Goal: Task Accomplishment & Management: Manage account settings

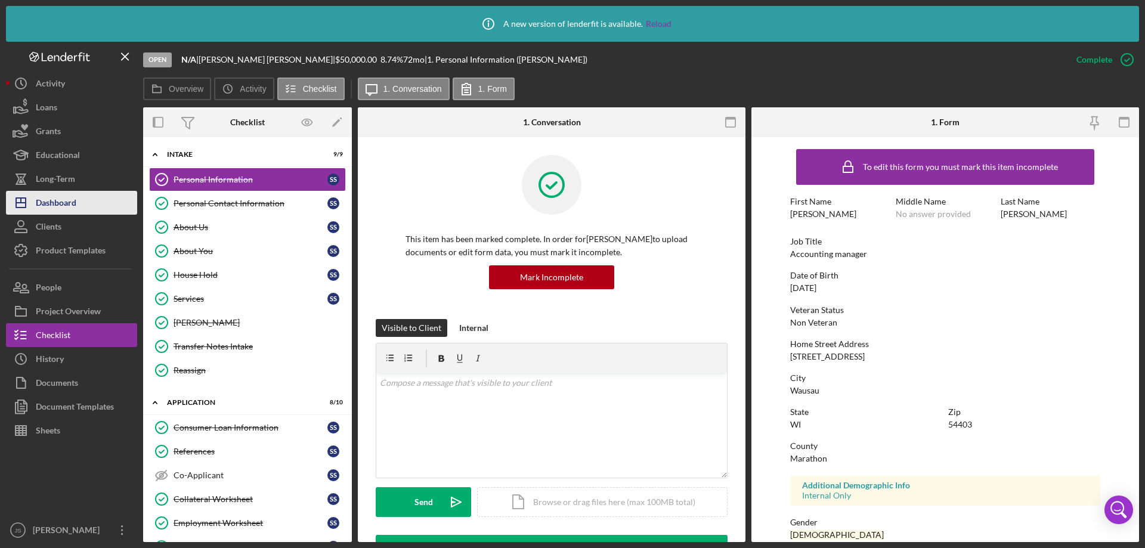
click at [75, 199] on div "Dashboard" at bounding box center [56, 204] width 41 height 27
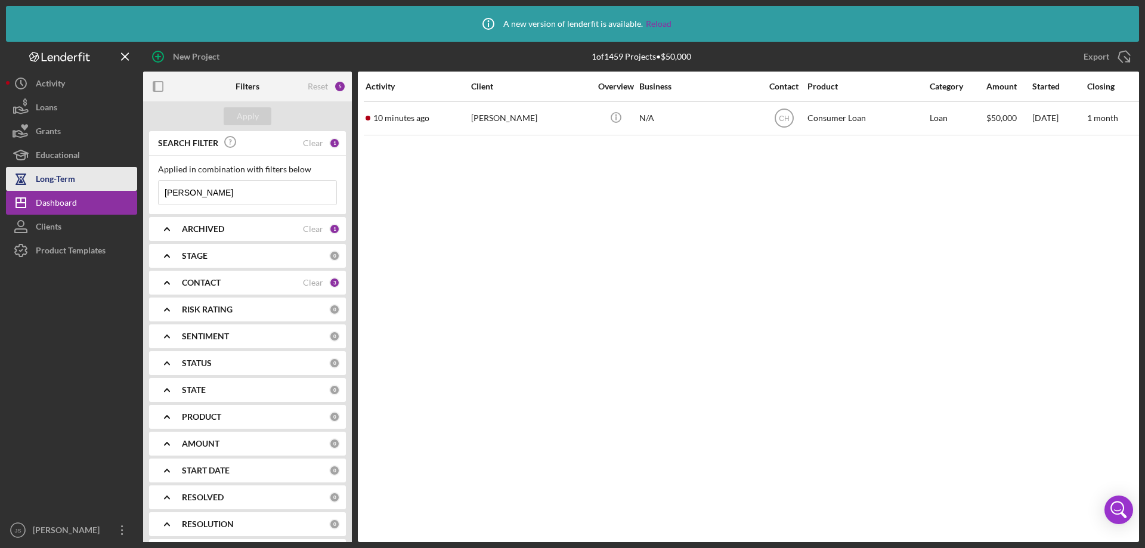
drag, startPoint x: 216, startPoint y: 184, endPoint x: 32, endPoint y: 175, distance: 183.9
click at [32, 175] on div "New Project 1 of 1459 Projects • $50,000 [PERSON_NAME] Export Icon/Export Filte…" at bounding box center [572, 292] width 1133 height 500
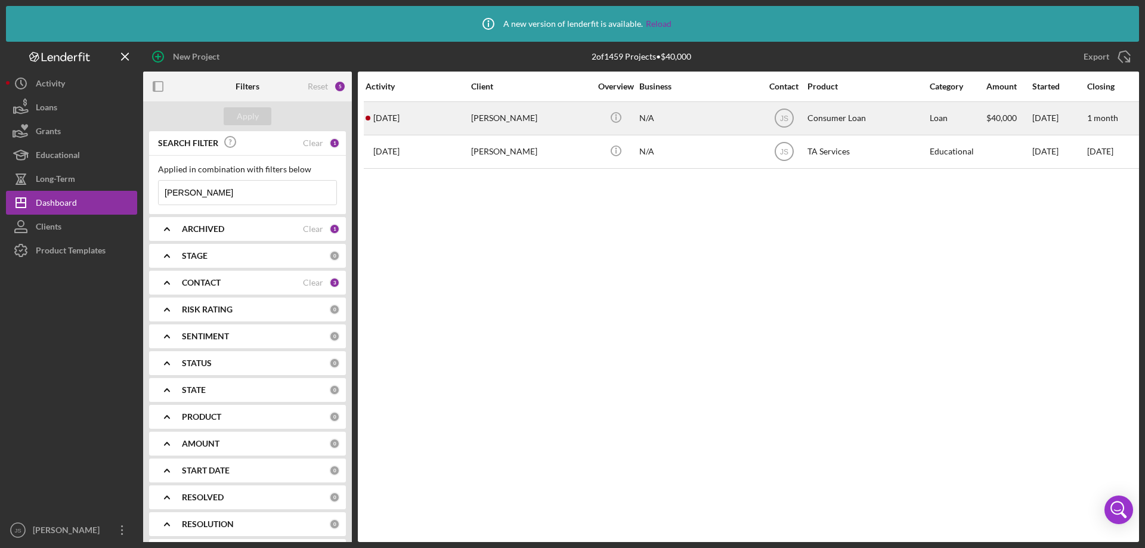
type input "[PERSON_NAME]"
click at [543, 122] on div "[PERSON_NAME]" at bounding box center [530, 119] width 119 height 32
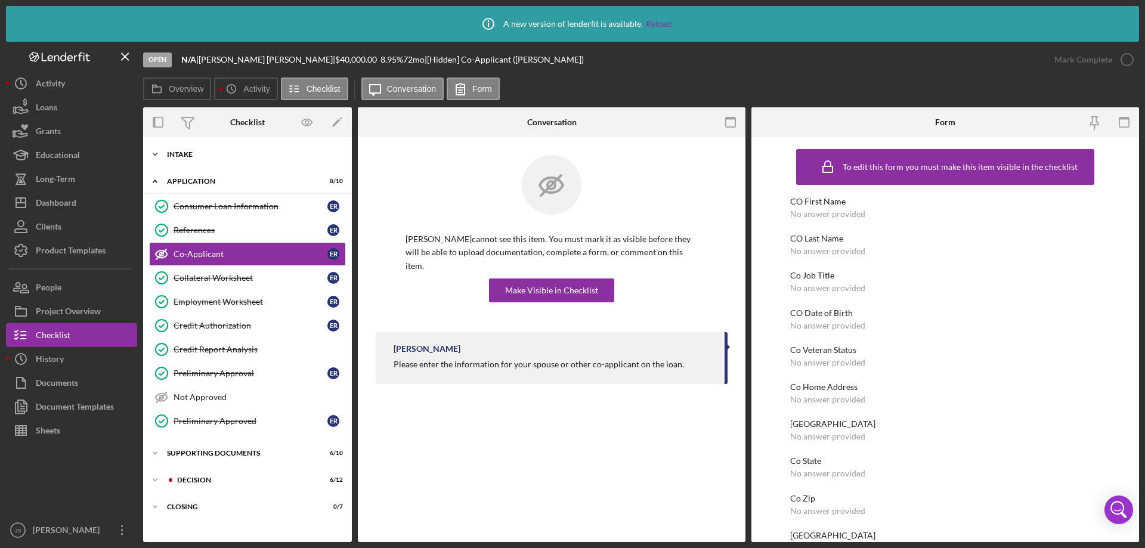
click at [154, 155] on polyline at bounding box center [155, 154] width 4 height 2
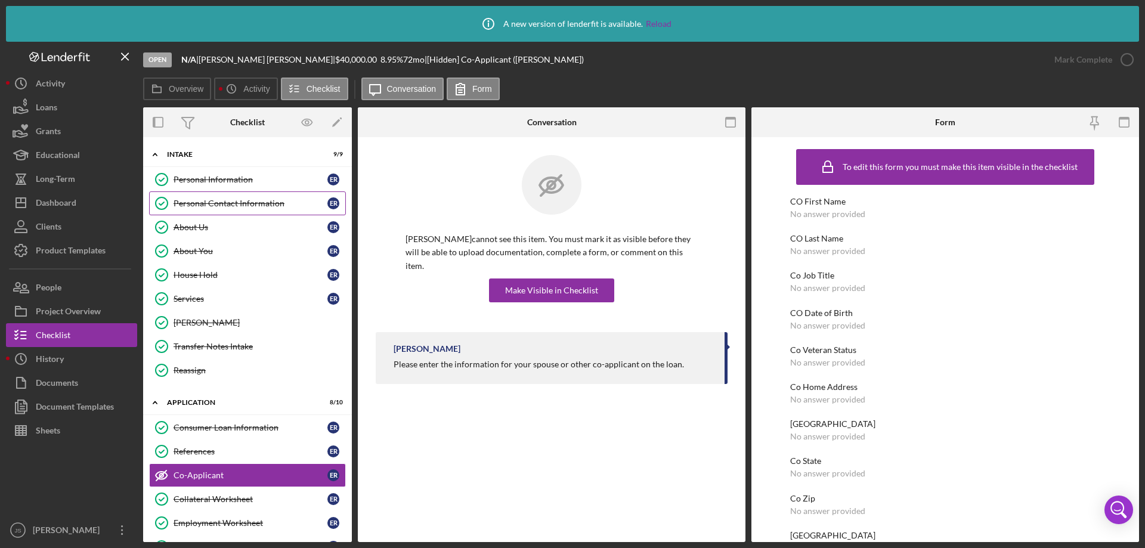
click at [230, 203] on div "Personal Contact Information" at bounding box center [250, 204] width 154 height 10
